Goal: Information Seeking & Learning: Learn about a topic

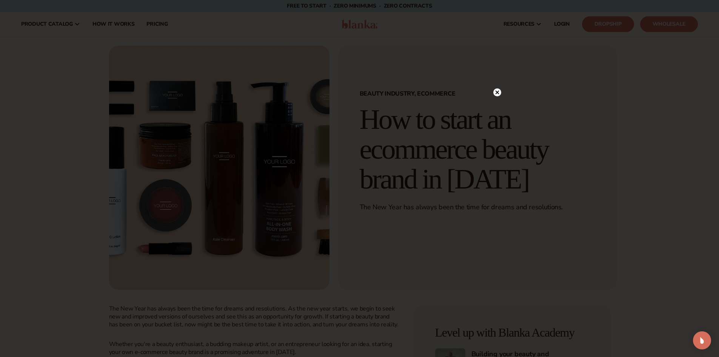
click at [499, 91] on circle at bounding box center [497, 92] width 8 height 8
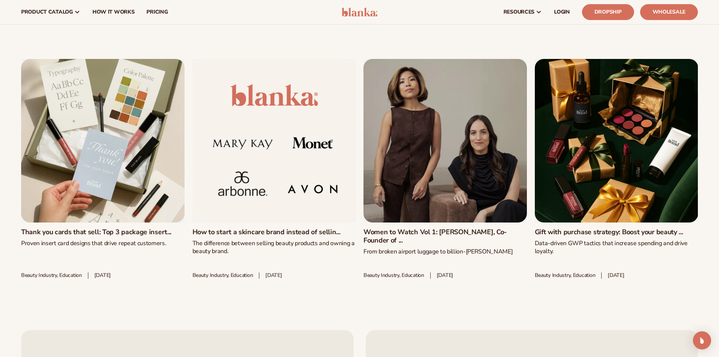
scroll to position [1151, 0]
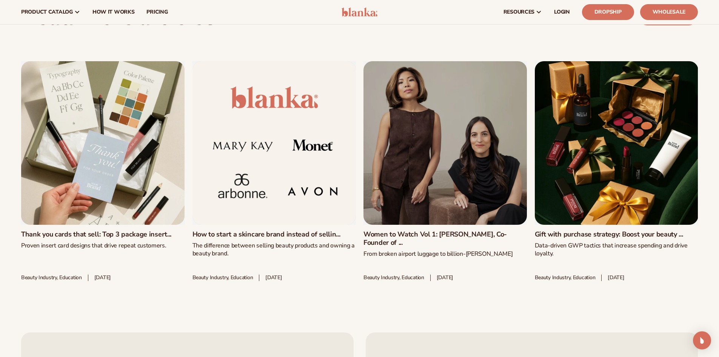
click at [454, 230] on link "Women to Watch Vol 1: [PERSON_NAME], Co-Founder of ..." at bounding box center [445, 238] width 163 height 16
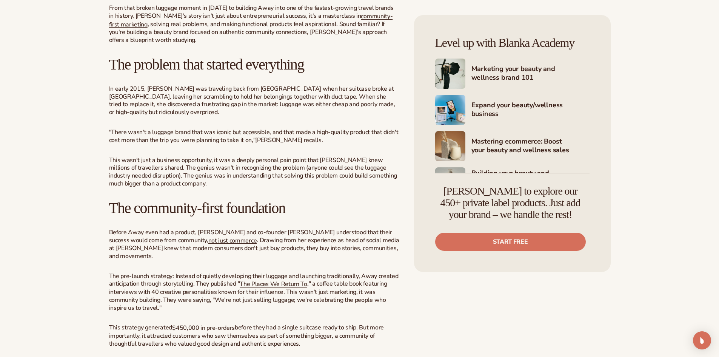
scroll to position [385, 0]
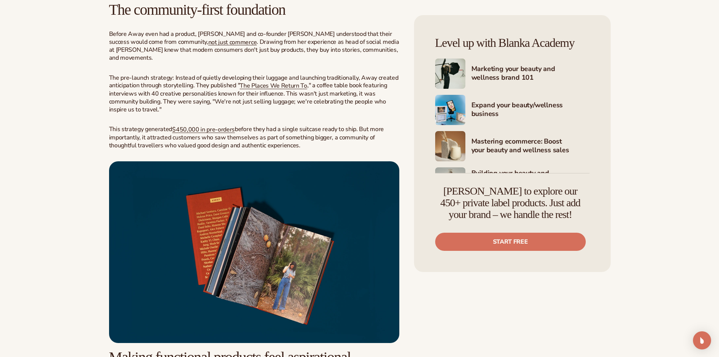
scroll to position [581, 0]
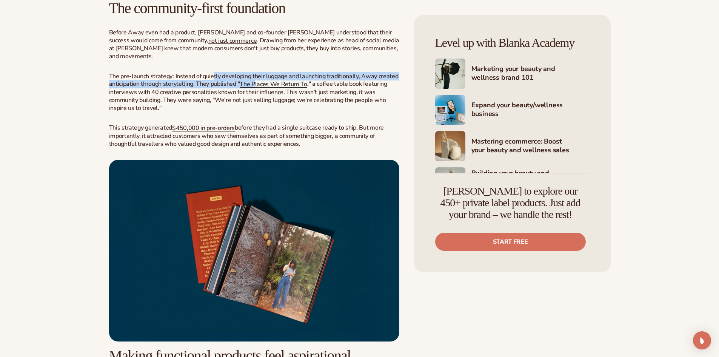
drag, startPoint x: 213, startPoint y: 61, endPoint x: 254, endPoint y: 69, distance: 41.6
click at [254, 72] on span ": Instead of quietly developing their luggage and launching traditionally, Away…" at bounding box center [254, 92] width 290 height 40
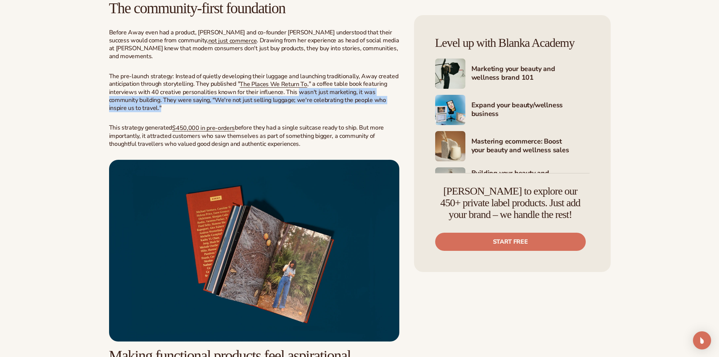
drag, startPoint x: 297, startPoint y: 78, endPoint x: 327, endPoint y: 95, distance: 34.1
click at [327, 95] on p "The pre-launch strategy : Instead of quietly developing their luggage and launc…" at bounding box center [254, 92] width 290 height 40
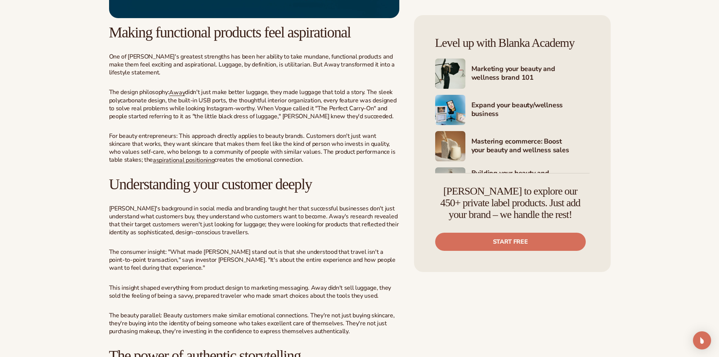
scroll to position [907, 0]
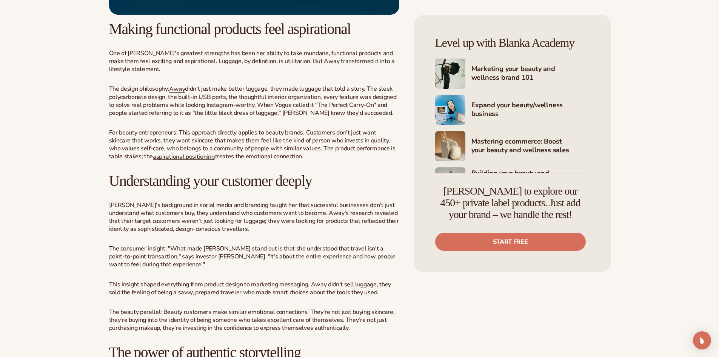
click at [696, 130] on article "Beauty Industry, Education Women to Watch Vol 1: Jen Rubio, Co-Founder of Away …" at bounding box center [359, 344] width 719 height 2431
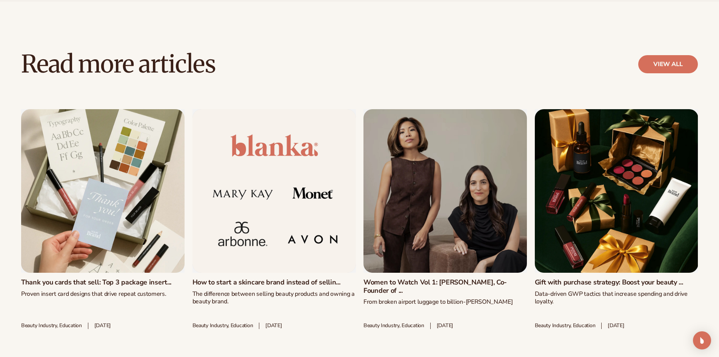
scroll to position [2471, 0]
